Goal: Task Accomplishment & Management: Manage account settings

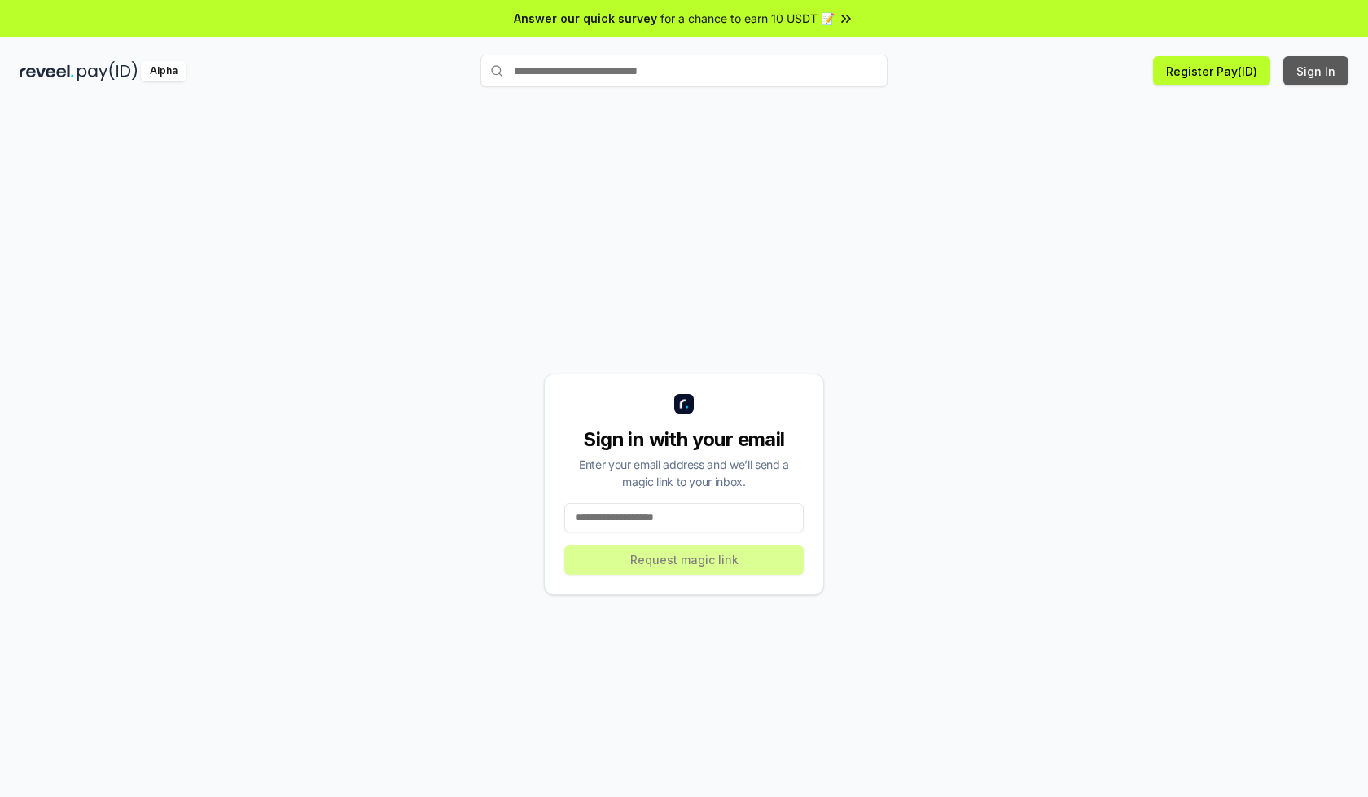
click at [1317, 71] on button "Sign In" at bounding box center [1316, 70] width 65 height 29
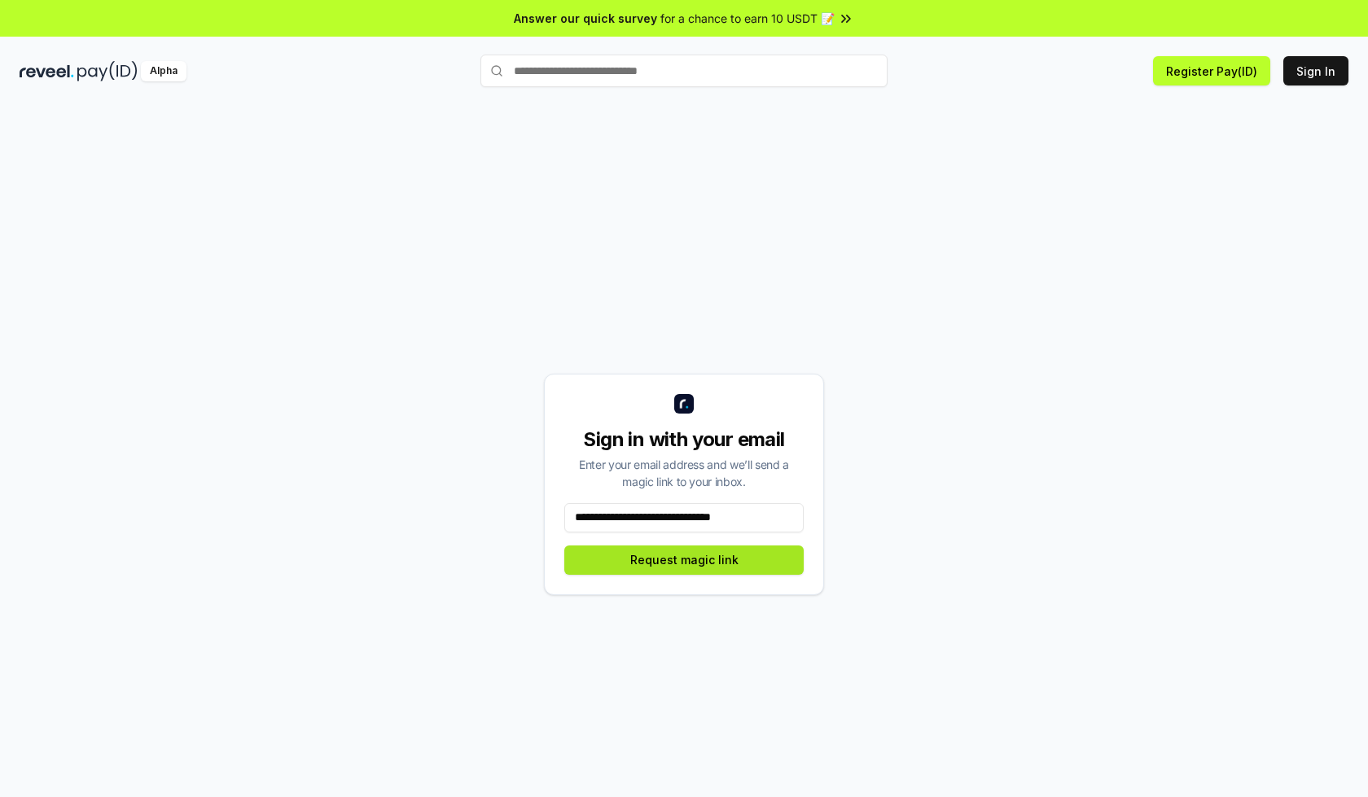
type input "**********"
click at [684, 560] on button "Request magic link" at bounding box center [683, 560] width 239 height 29
